Goal: Task Accomplishment & Management: Use online tool/utility

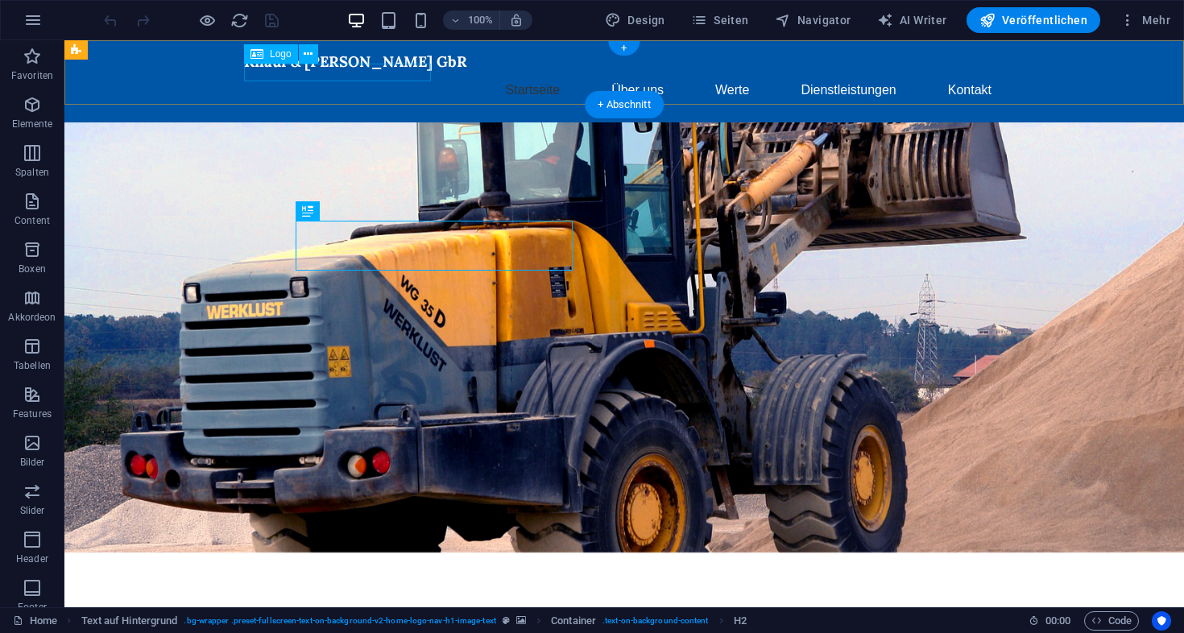
click at [278, 56] on span "Logo" at bounding box center [281, 54] width 22 height 10
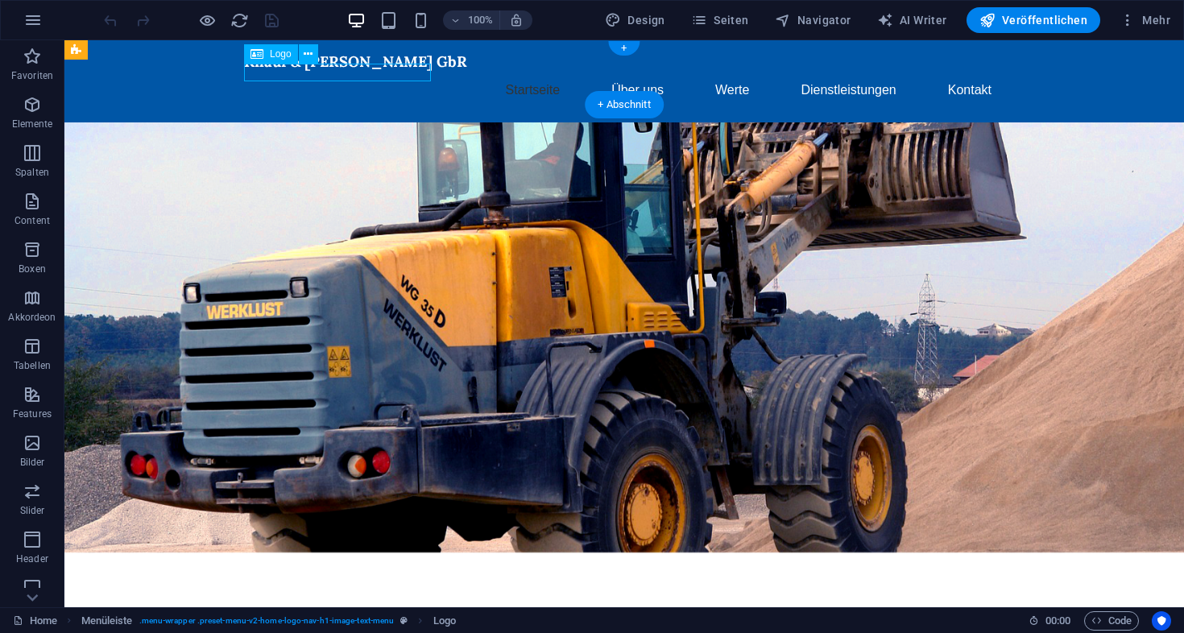
click at [278, 56] on span "Logo" at bounding box center [281, 54] width 22 height 10
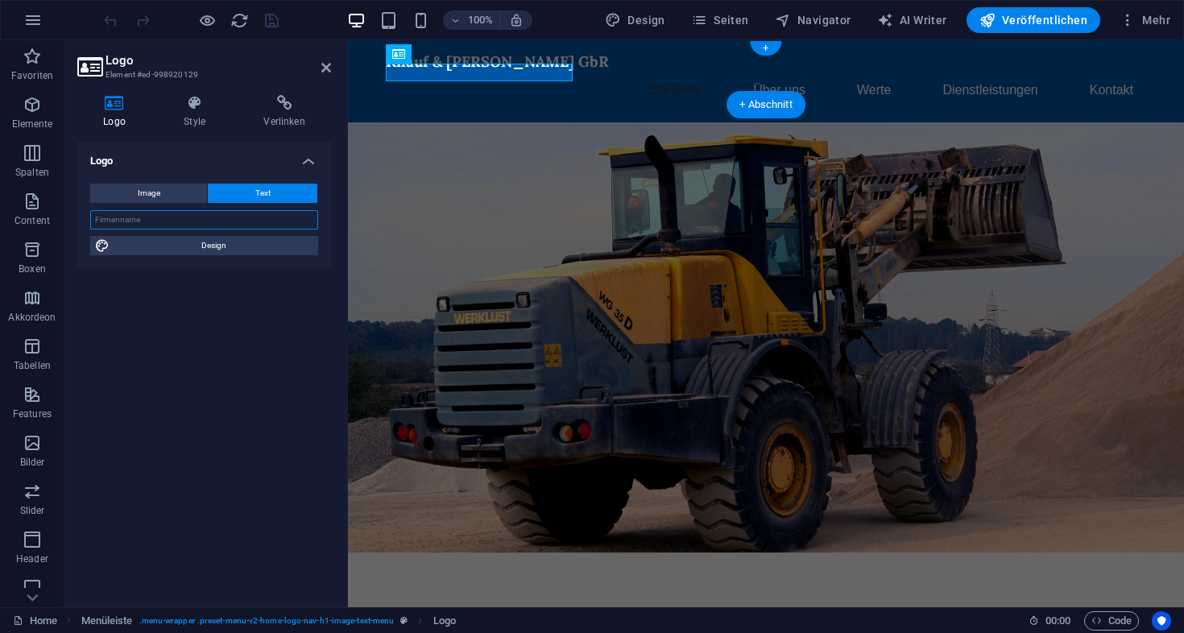
click at [155, 217] on input "text" at bounding box center [204, 219] width 228 height 19
click at [158, 188] on span "Image" at bounding box center [149, 193] width 23 height 19
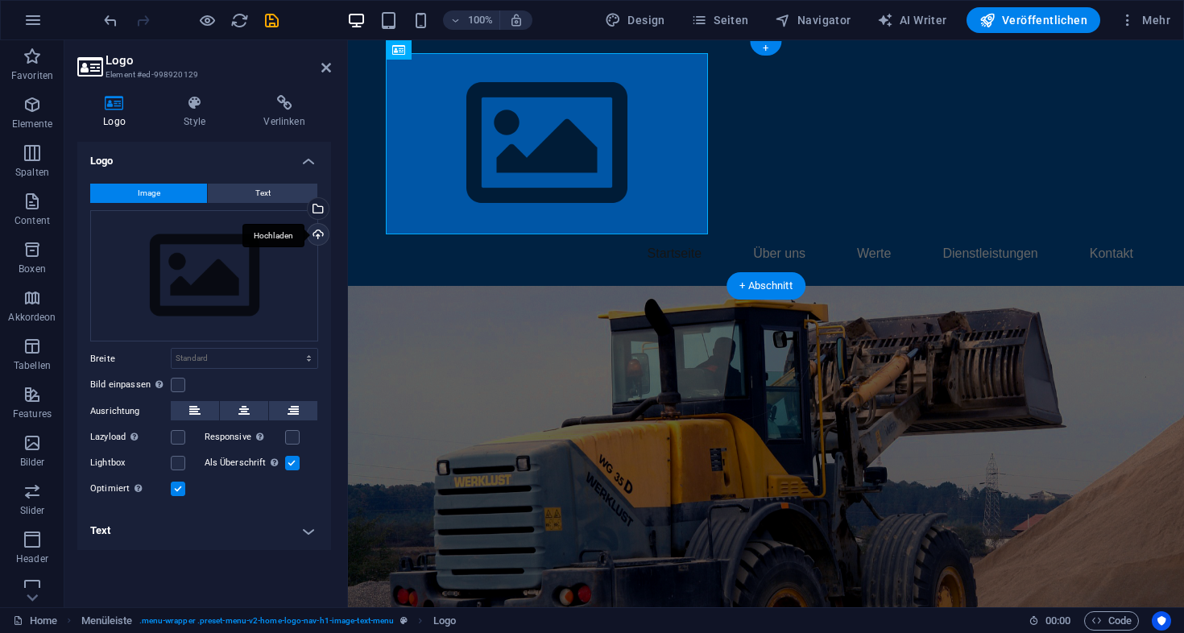
click at [317, 234] on div "Hochladen" at bounding box center [316, 236] width 24 height 24
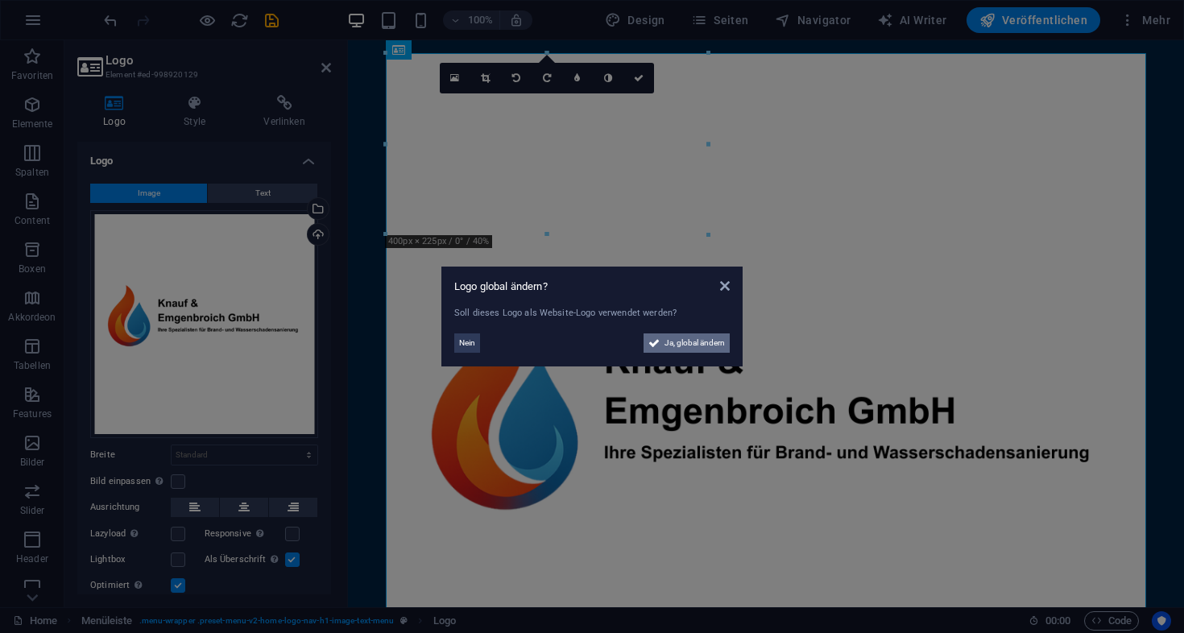
click at [704, 343] on span "Ja, global ändern" at bounding box center [695, 342] width 60 height 19
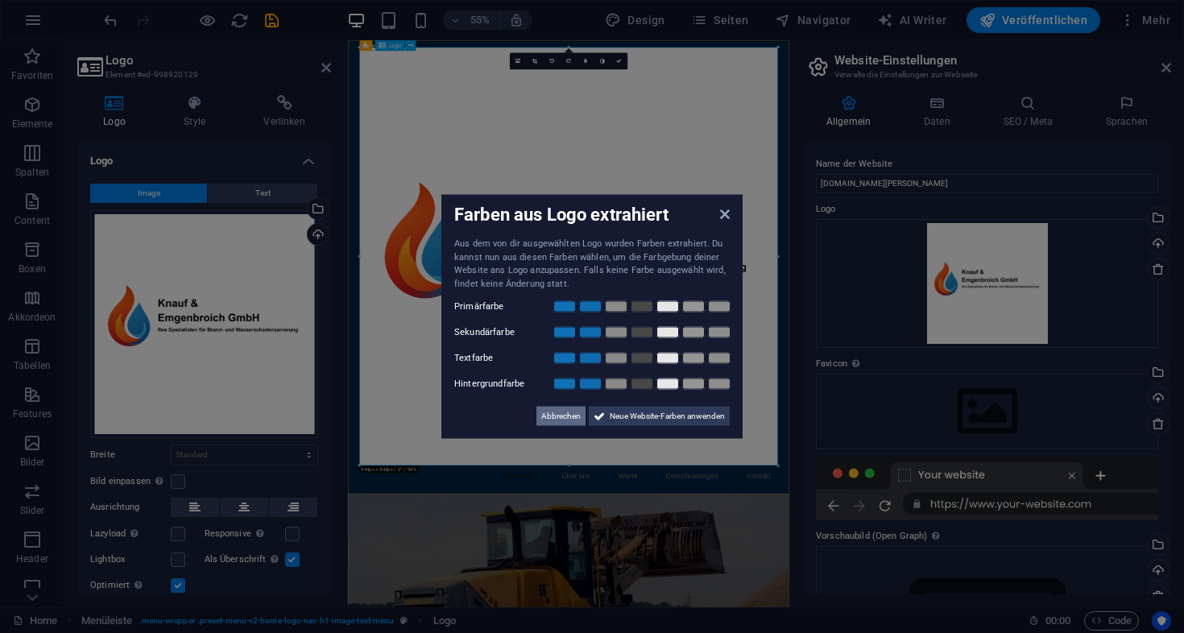
click at [560, 415] on span "Abbrechen" at bounding box center [560, 416] width 39 height 19
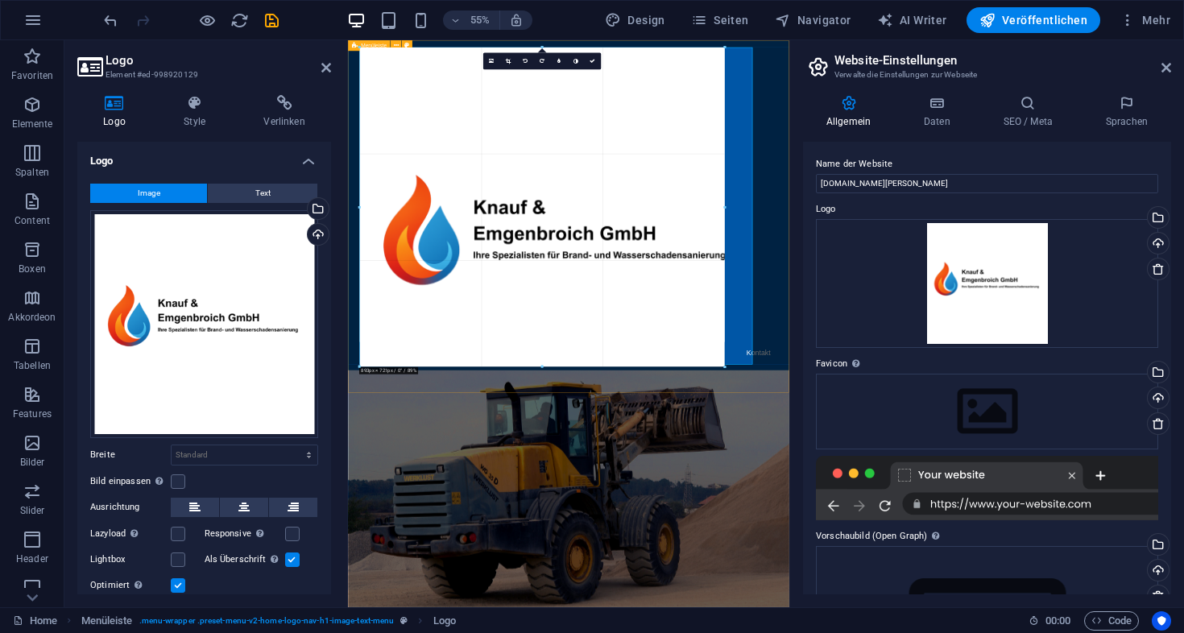
drag, startPoint x: 775, startPoint y: 464, endPoint x: 441, endPoint y: 240, distance: 401.7
type input "852"
select select "px"
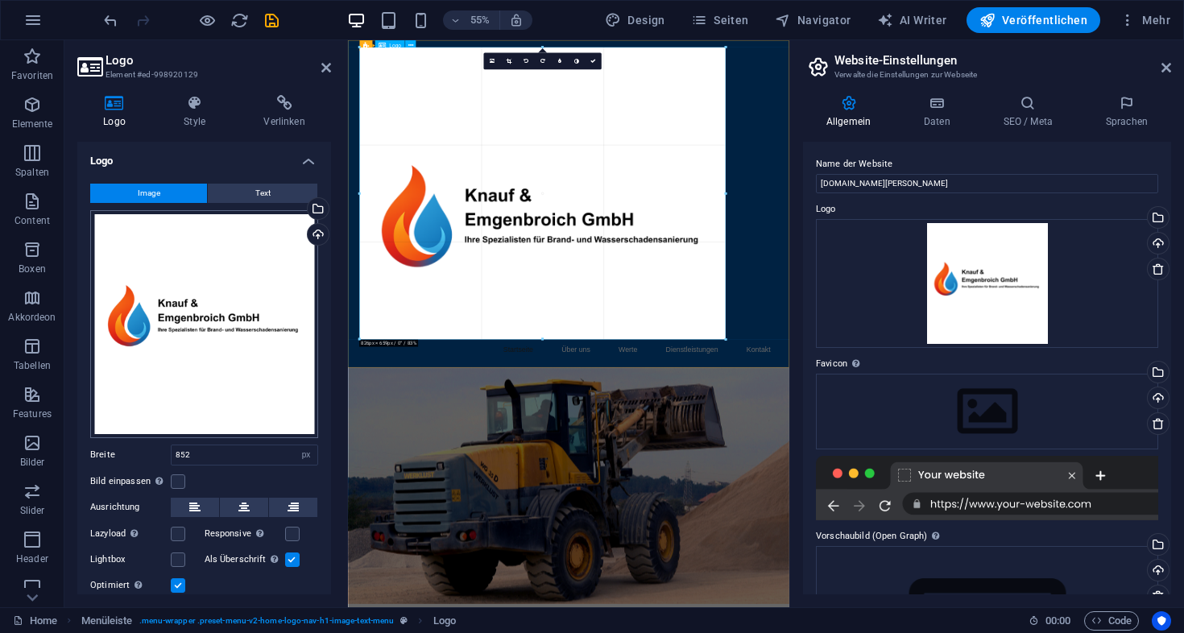
drag, startPoint x: 736, startPoint y: 424, endPoint x: 241, endPoint y: 268, distance: 519.2
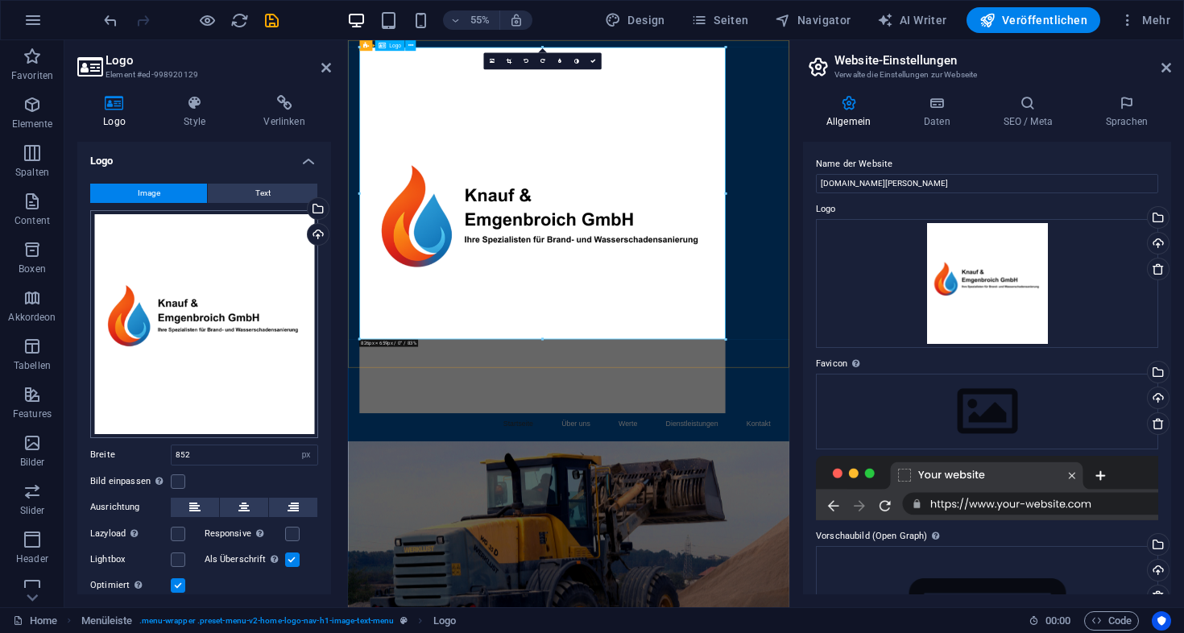
type input "826"
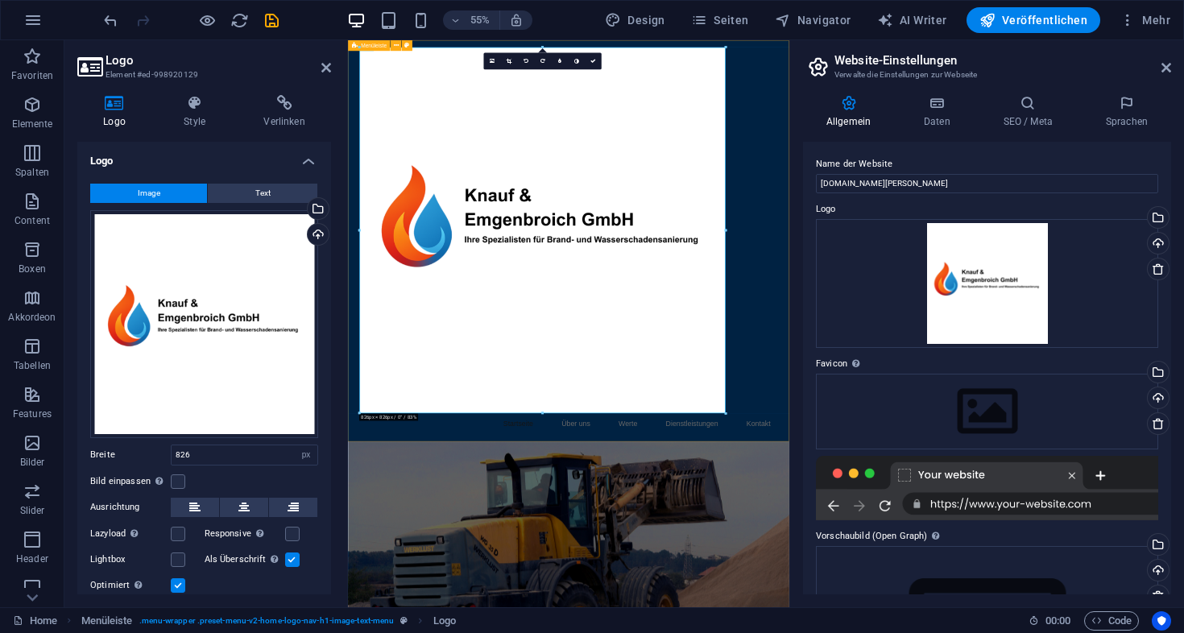
click at [1086, 252] on div "Startseite Über uns Werte Dienstleistungen Kontakt" at bounding box center [749, 405] width 802 height 730
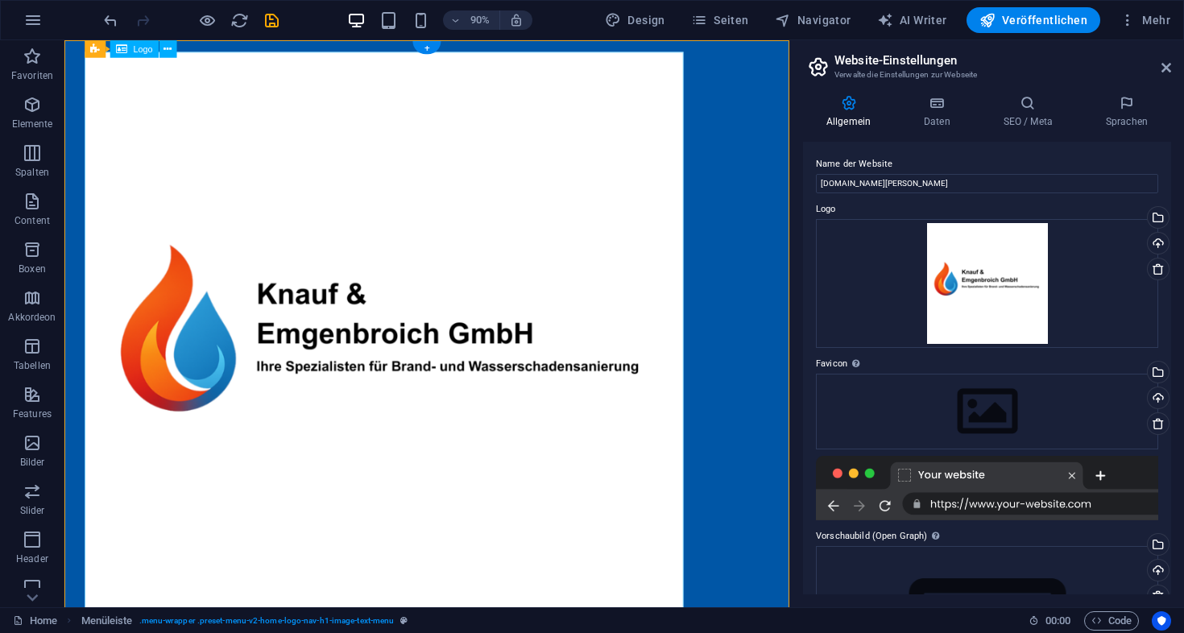
click at [374, 271] on div at bounding box center [467, 385] width 760 height 665
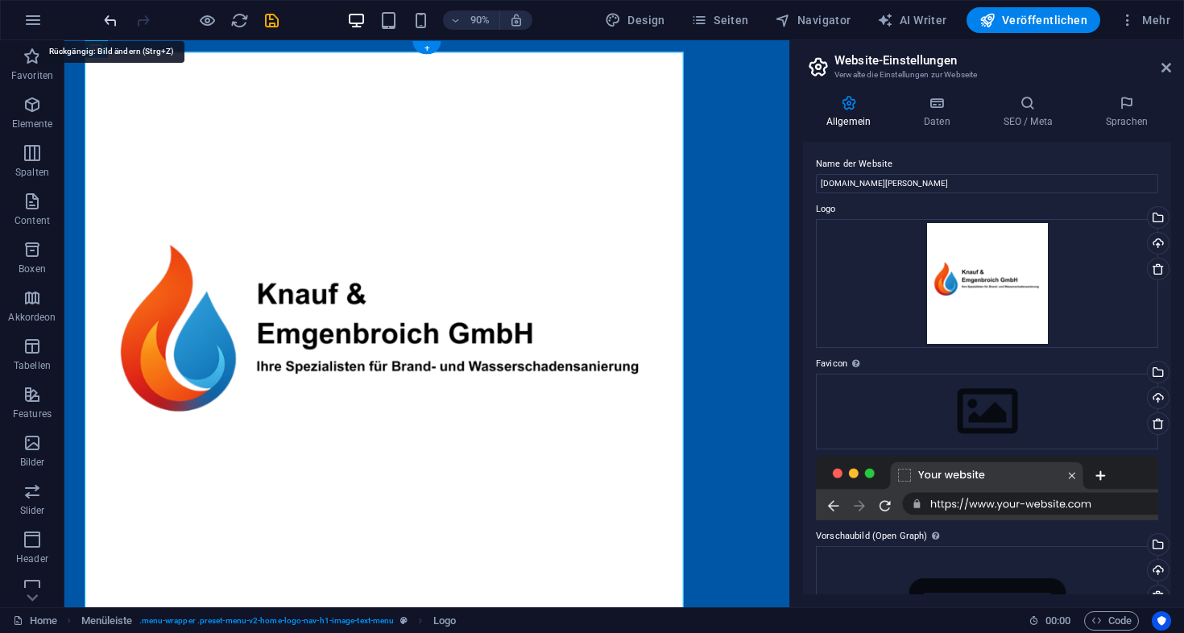
click at [110, 23] on icon "undo" at bounding box center [110, 20] width 19 height 19
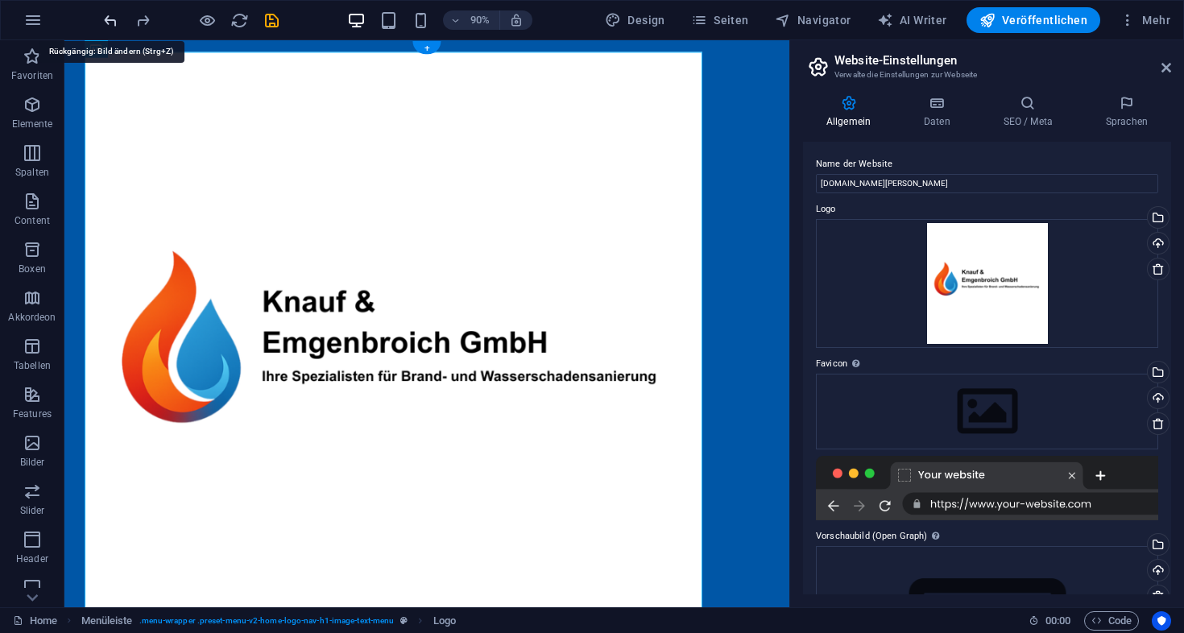
click at [110, 23] on icon "undo" at bounding box center [110, 20] width 19 height 19
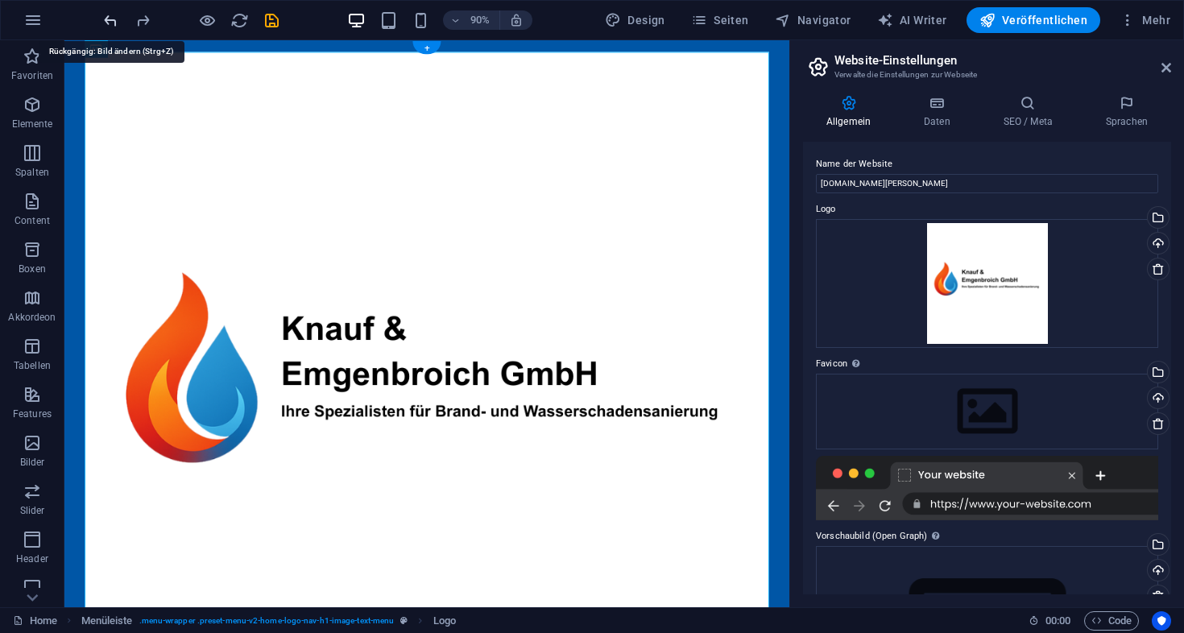
click at [110, 23] on icon "undo" at bounding box center [110, 20] width 19 height 19
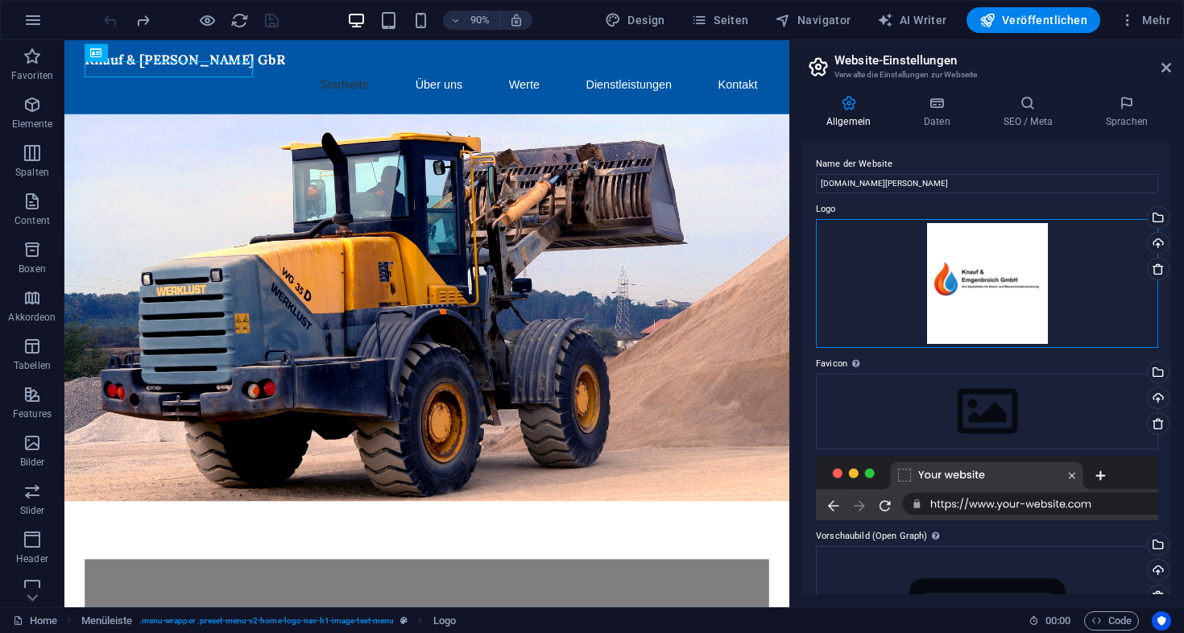
click at [1000, 285] on div "Ziehe Dateien zum Hochladen hierher oder klicke hier, um aus Dateien oder koste…" at bounding box center [987, 283] width 342 height 129
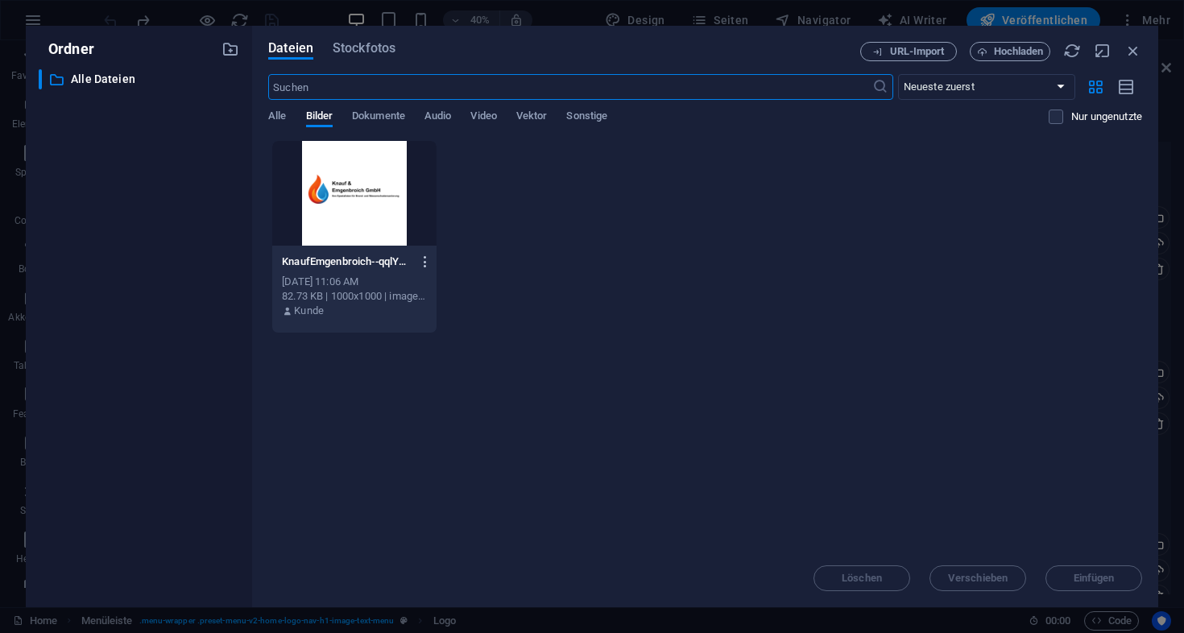
click at [424, 263] on icon "button" at bounding box center [425, 262] width 15 height 14
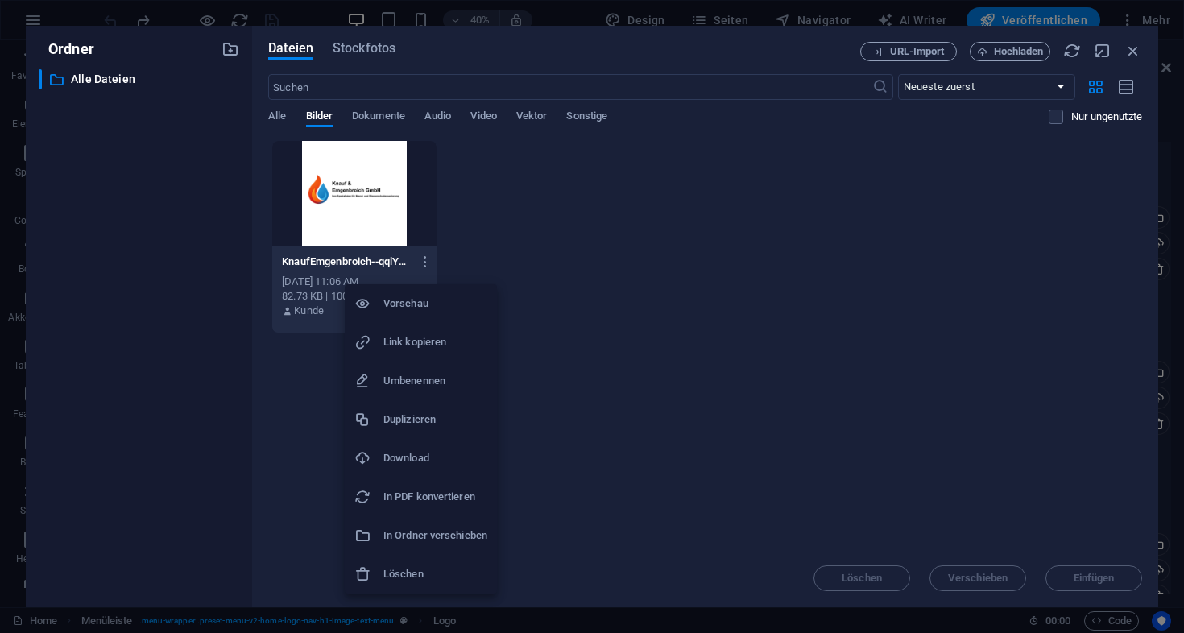
click at [416, 577] on h6 "Löschen" at bounding box center [435, 574] width 104 height 19
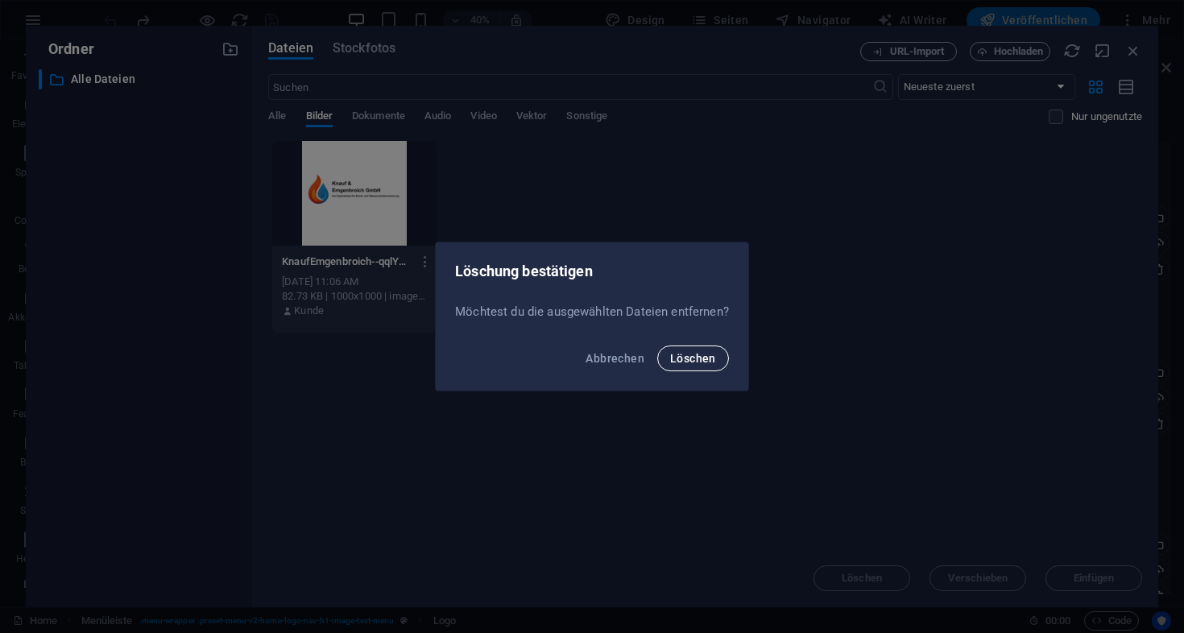
click at [660, 362] on button "Löschen" at bounding box center [693, 359] width 72 height 26
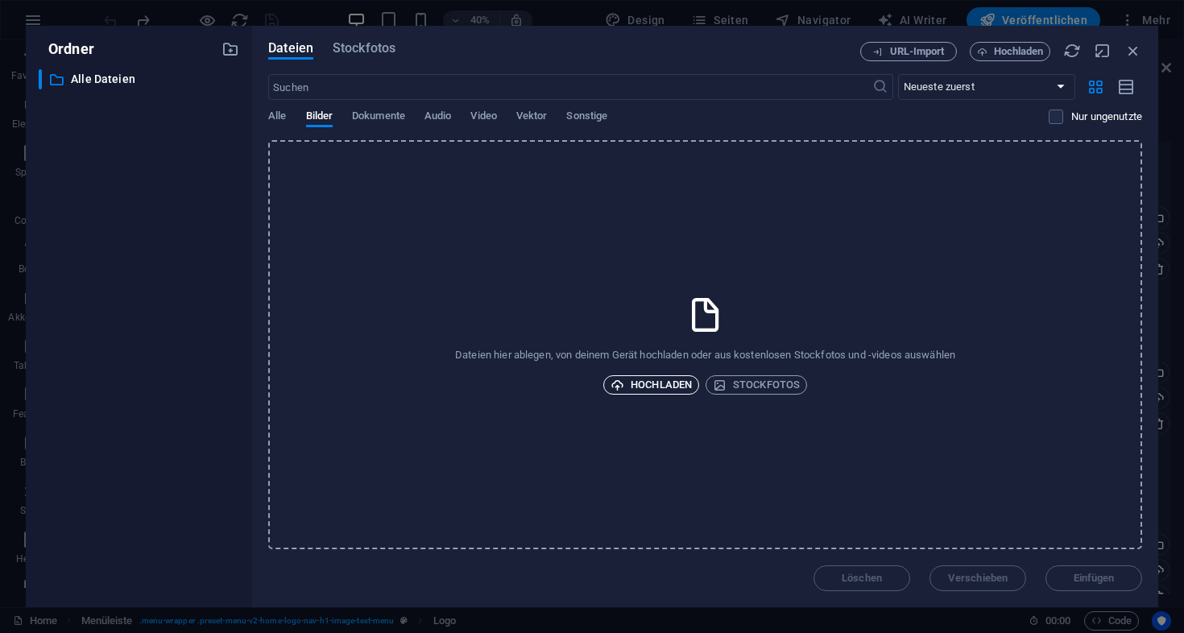
click at [669, 387] on span "Hochladen" at bounding box center [651, 384] width 81 height 19
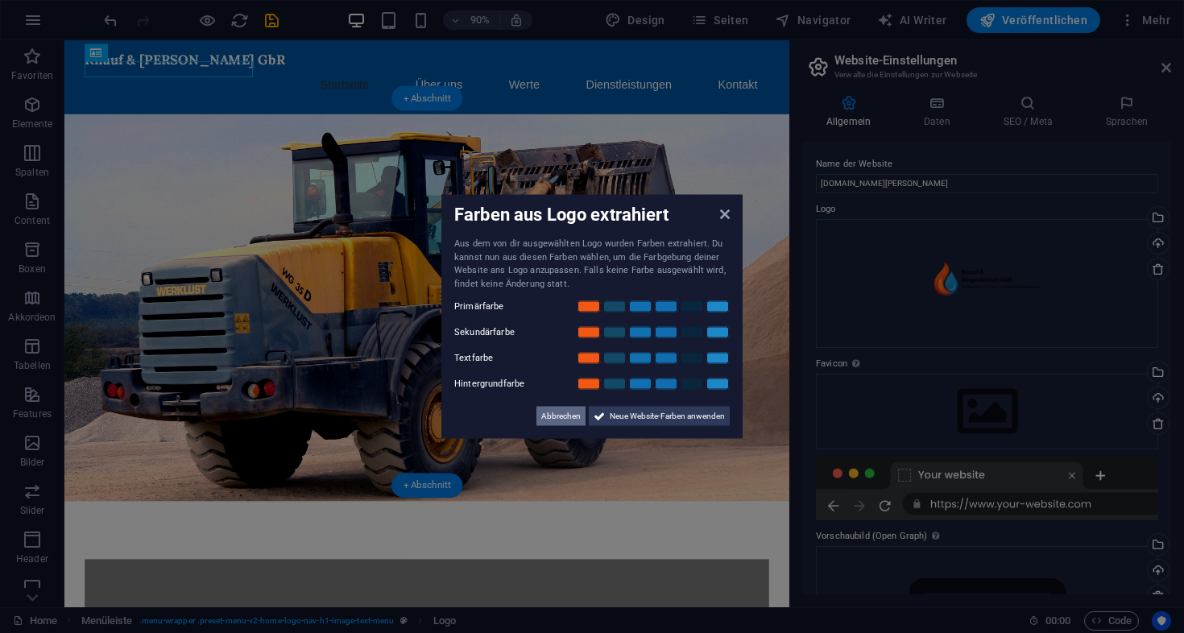
click at [563, 420] on span "Abbrechen" at bounding box center [560, 416] width 39 height 19
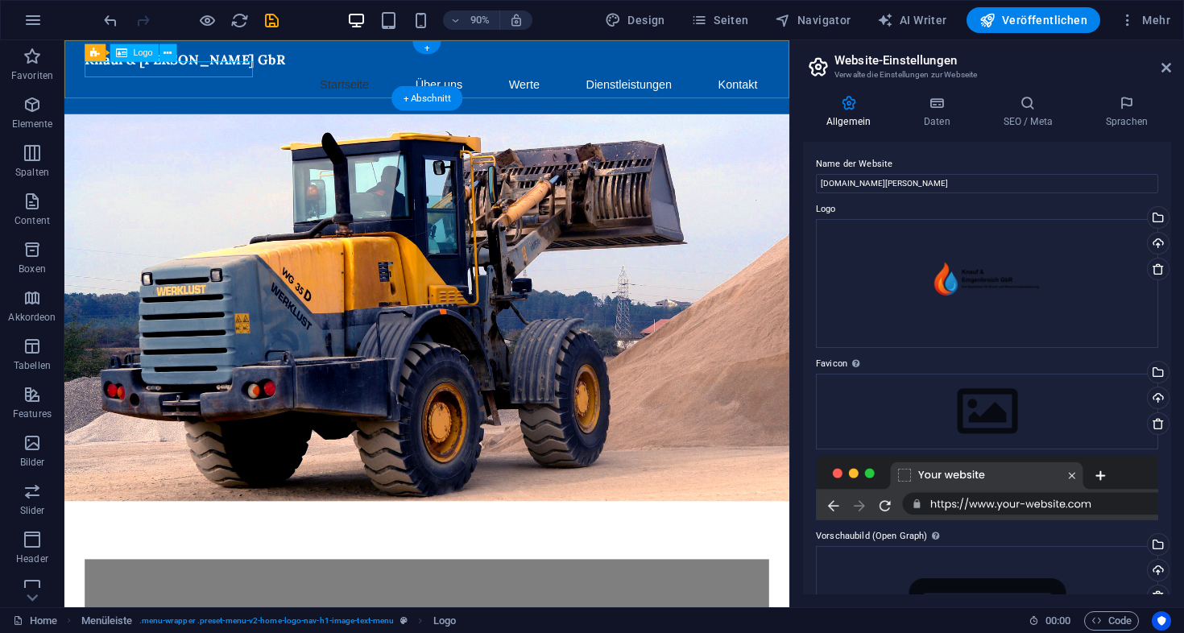
click at [138, 54] on span "Logo" at bounding box center [143, 52] width 19 height 9
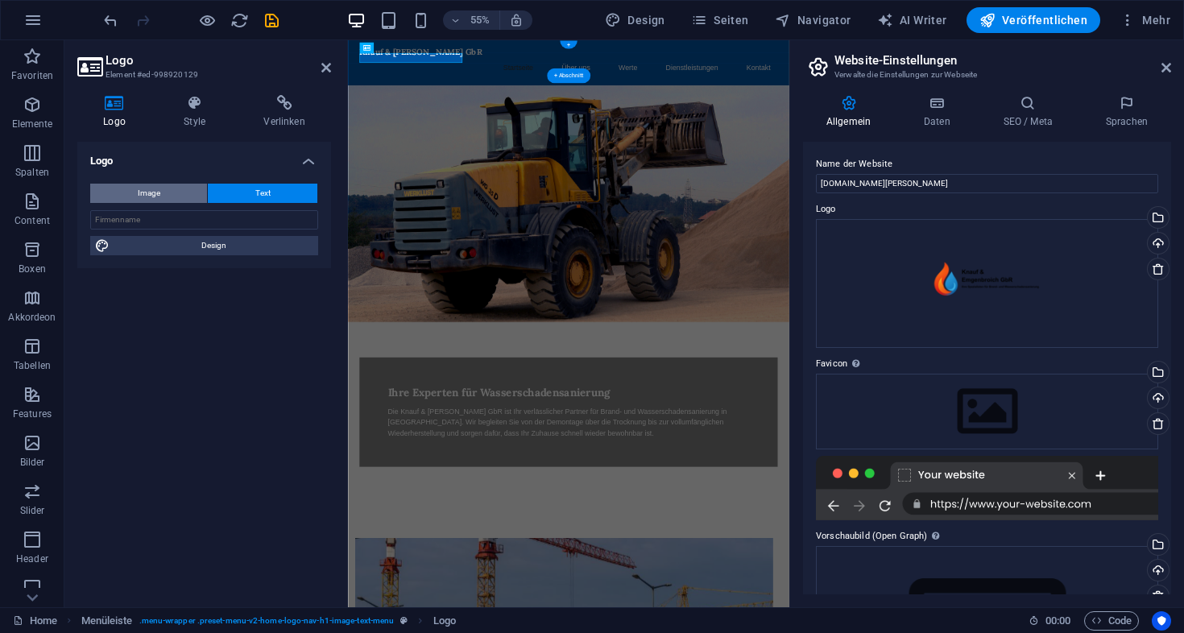
click at [160, 185] on button "Image" at bounding box center [148, 193] width 117 height 19
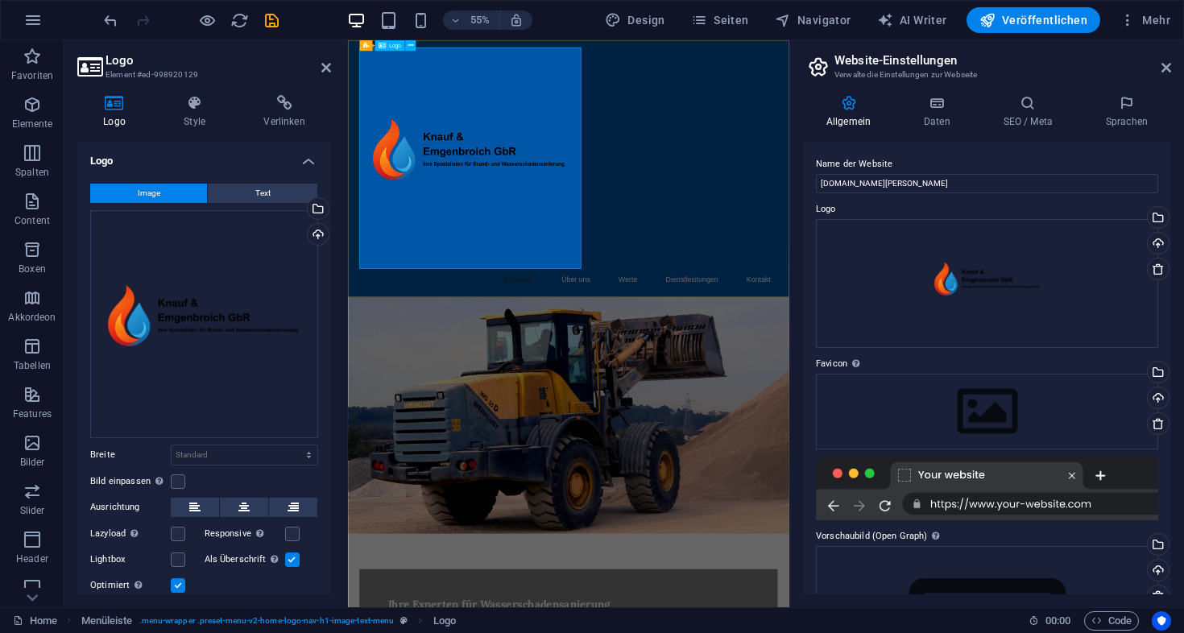
click at [638, 235] on div at bounding box center [749, 254] width 760 height 403
click at [319, 68] on header "Logo Element #ed-998920129" at bounding box center [204, 61] width 254 height 42
click at [325, 69] on icon at bounding box center [326, 67] width 10 height 13
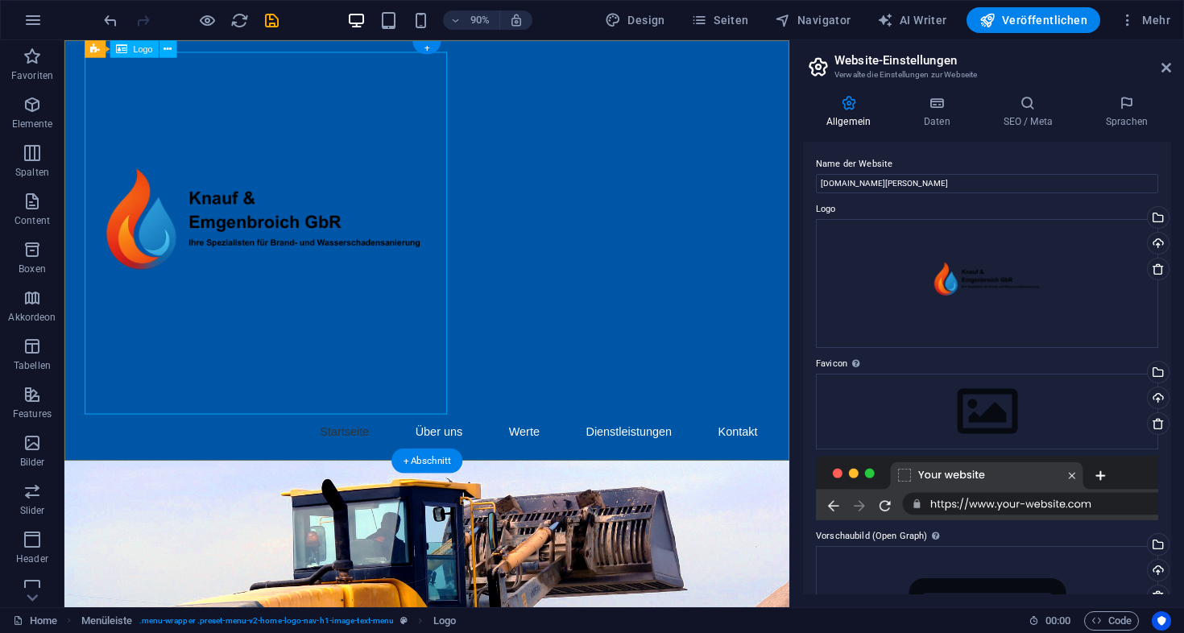
click at [126, 50] on icon at bounding box center [121, 49] width 11 height 18
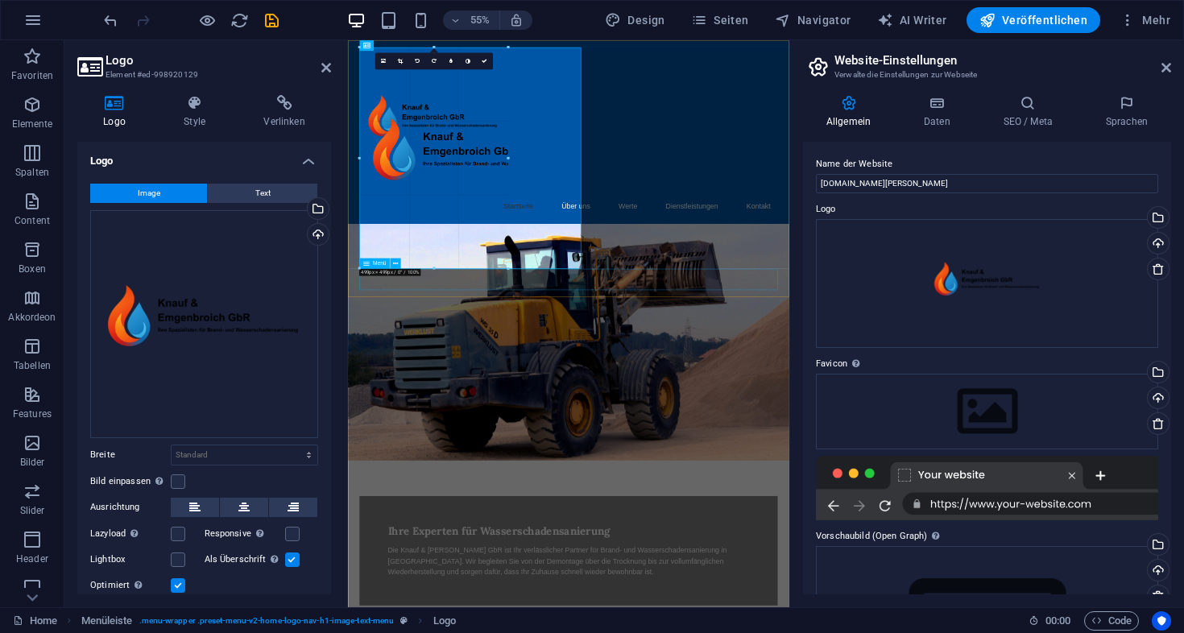
drag, startPoint x: 468, startPoint y: 269, endPoint x: 448, endPoint y: 136, distance: 134.4
type input "392"
select select "px"
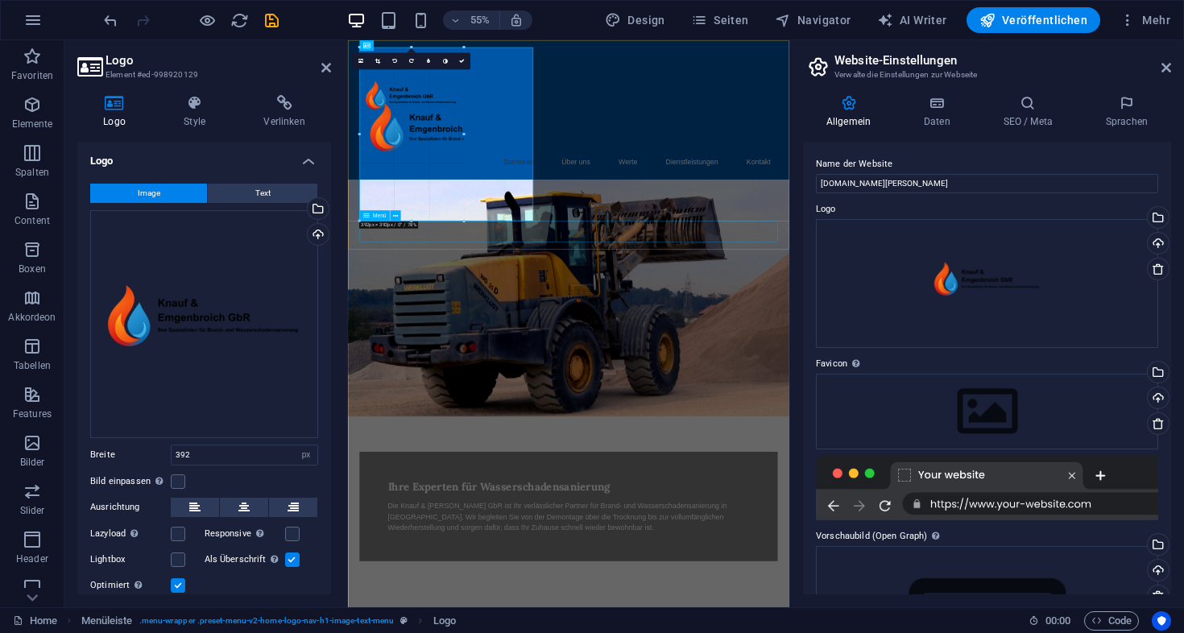
drag, startPoint x: 444, startPoint y: 222, endPoint x: 414, endPoint y: 94, distance: 130.7
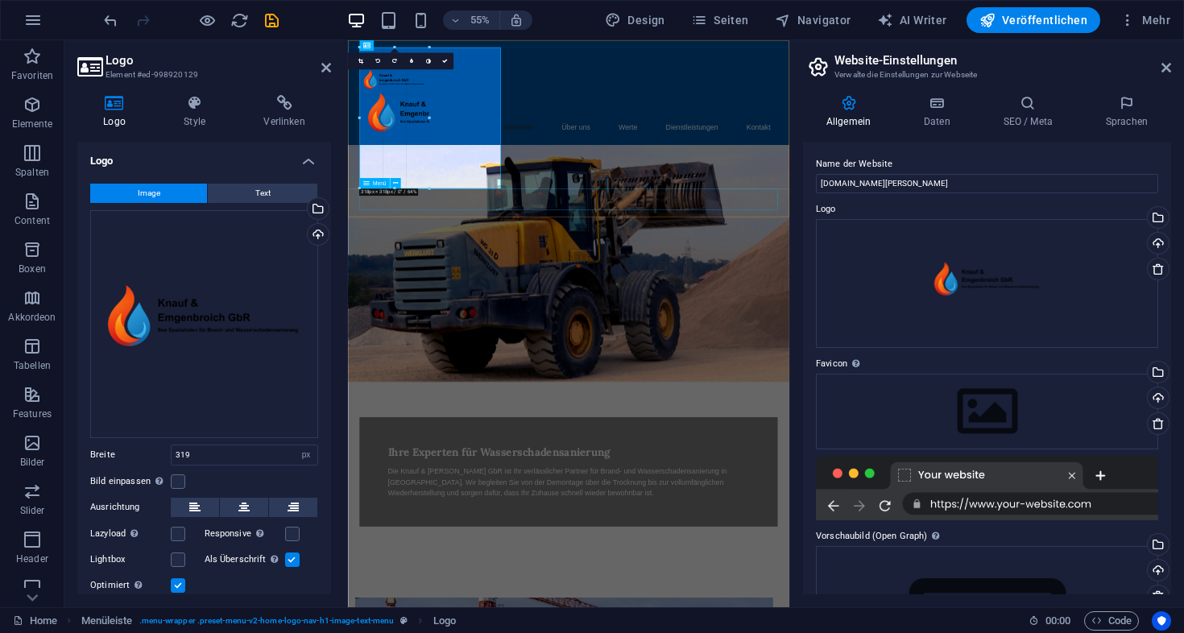
drag, startPoint x: 432, startPoint y: 189, endPoint x: 403, endPoint y: 52, distance: 140.8
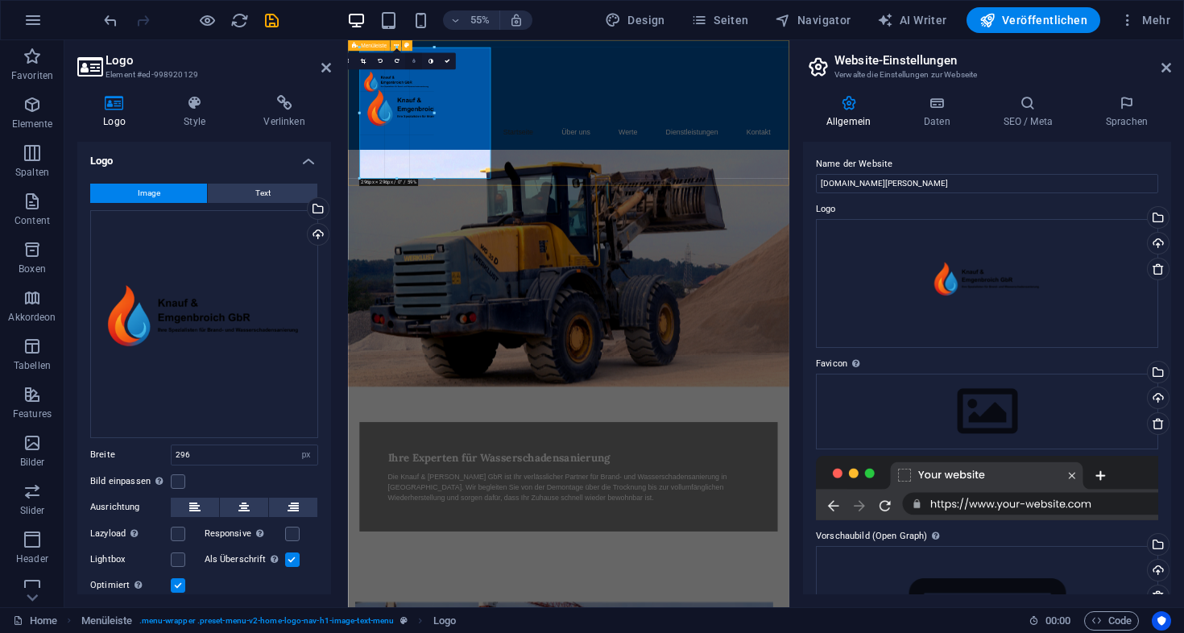
drag, startPoint x: 422, startPoint y: 173, endPoint x: 408, endPoint y: 68, distance: 106.5
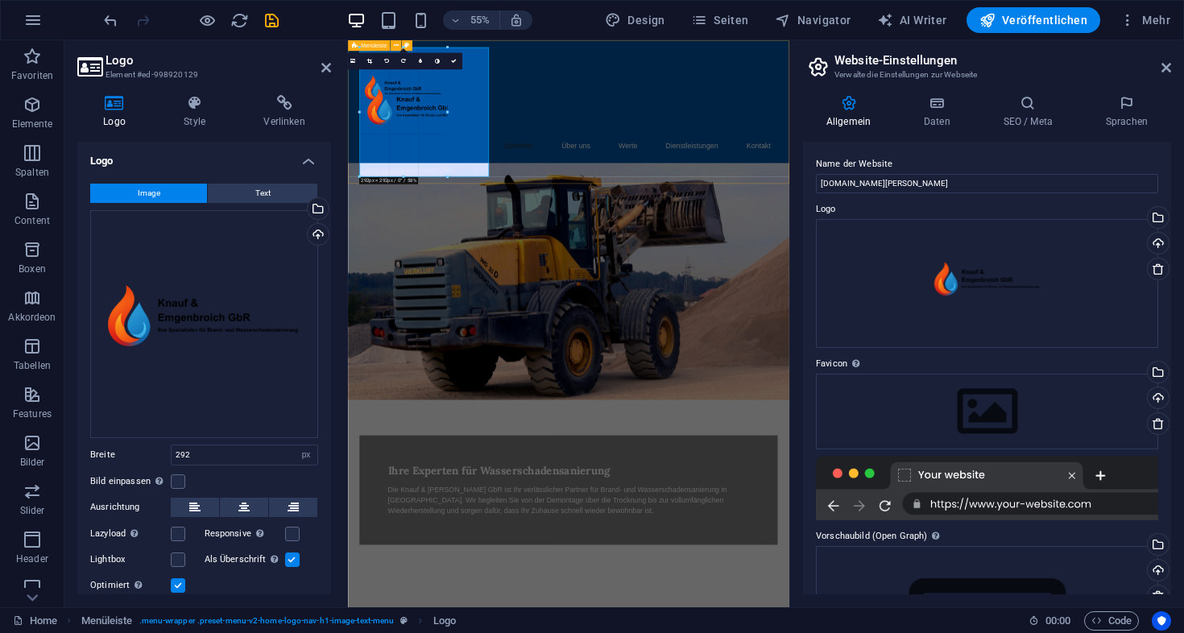
drag, startPoint x: 426, startPoint y: 176, endPoint x: 410, endPoint y: 97, distance: 81.4
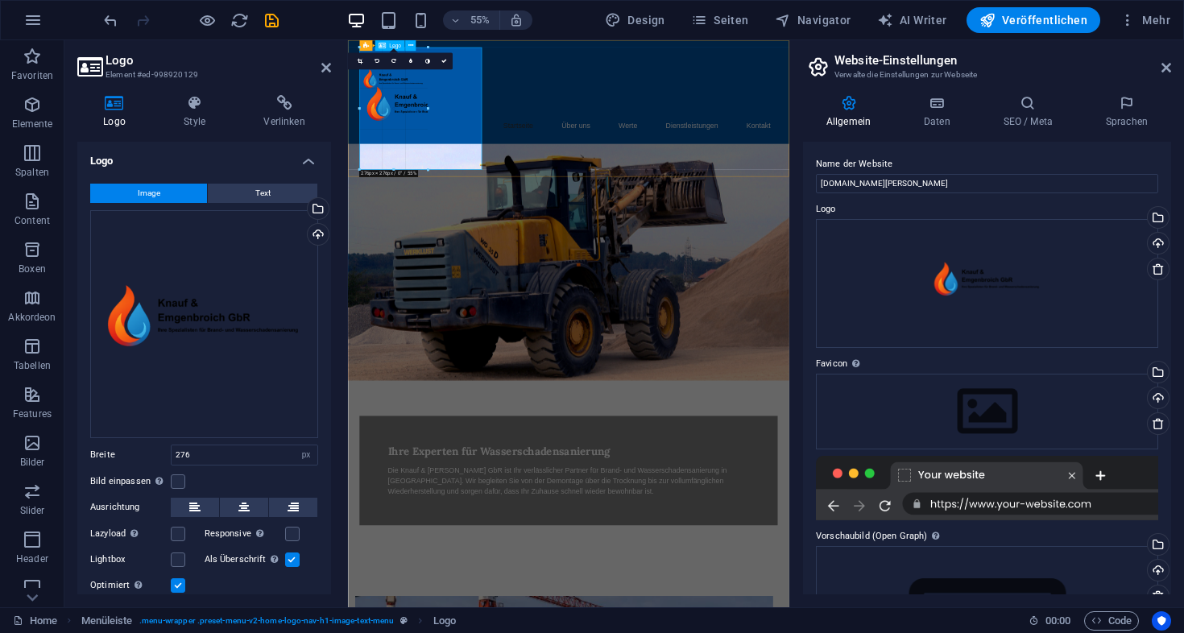
drag, startPoint x: 423, startPoint y: 170, endPoint x: 405, endPoint y: 70, distance: 101.4
type input "262"
